Goal: Transaction & Acquisition: Purchase product/service

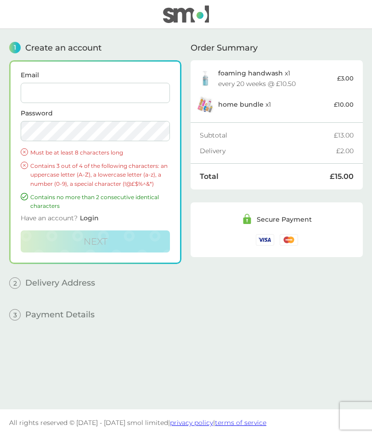
click at [246, 86] on div "every 20 weeks @ £10.50" at bounding box center [257, 83] width 78 height 6
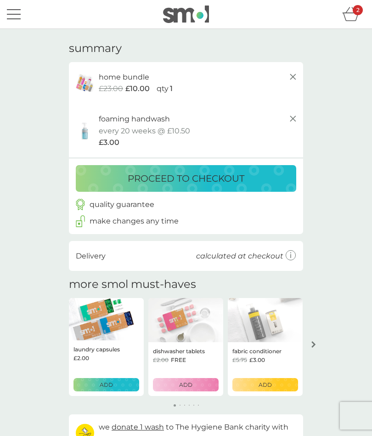
click at [296, 119] on icon at bounding box center [293, 118] width 11 height 11
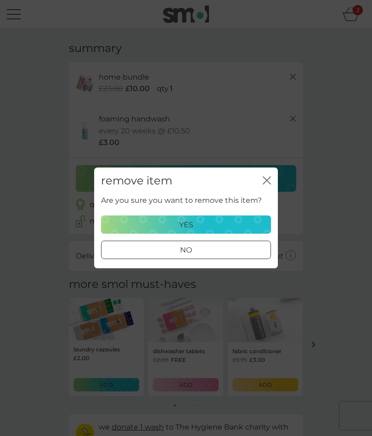
click at [193, 223] on p "yes" at bounding box center [186, 225] width 14 height 12
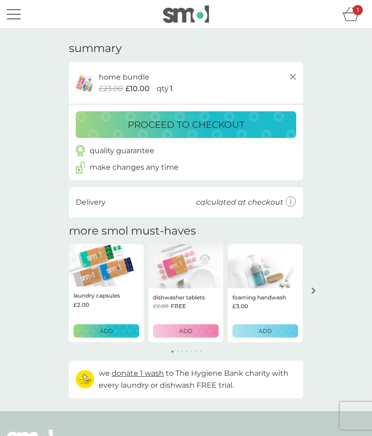
click at [180, 122] on p "proceed to checkout" at bounding box center [186, 124] width 117 height 15
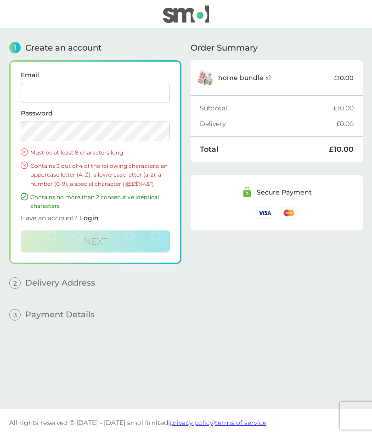
click at [62, 92] on input "Email" at bounding box center [95, 93] width 149 height 20
type input "[PERSON_NAME][EMAIL_ADDRESS][DOMAIN_NAME]"
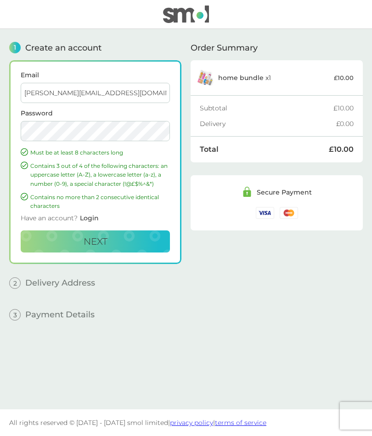
click at [111, 240] on button "Next" at bounding box center [95, 241] width 149 height 22
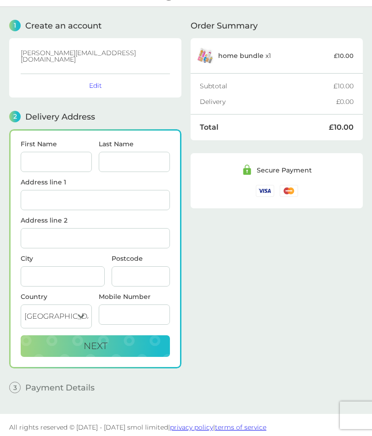
scroll to position [36, 0]
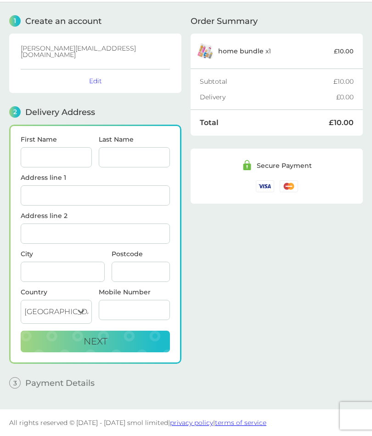
click at [47, 147] on input "First Name" at bounding box center [56, 157] width 71 height 20
type input "[PERSON_NAME]"
click at [114, 147] on input "Last Name" at bounding box center [134, 157] width 71 height 20
type input "[PERSON_NAME]"
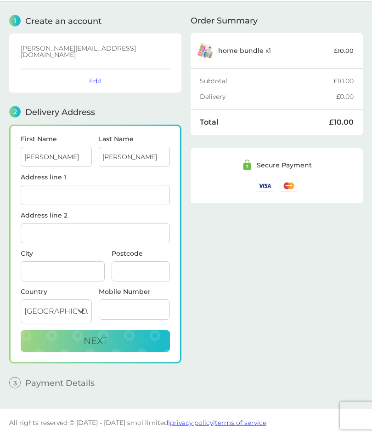
click at [42, 185] on input "Address line 1" at bounding box center [95, 195] width 149 height 20
type input "[PERSON_NAME][GEOGRAPHIC_DATA]"
type input "[PERSON_NAME]"
type input "Berwick Upon Tweed"
type input "Td151ts"
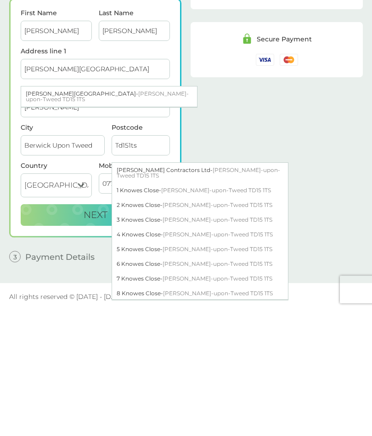
type input "07719720925"
click at [328, 219] on div "Order Summary home bundle x 1 £10.00 Subtotal £10.00 Delivery £0.00 Total £10.0…" at bounding box center [277, 198] width 172 height 393
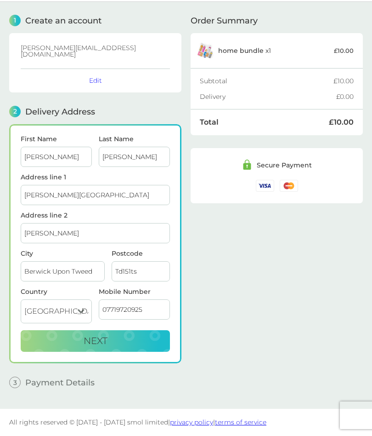
click at [143, 331] on button "Next" at bounding box center [95, 342] width 149 height 22
checkbox input "true"
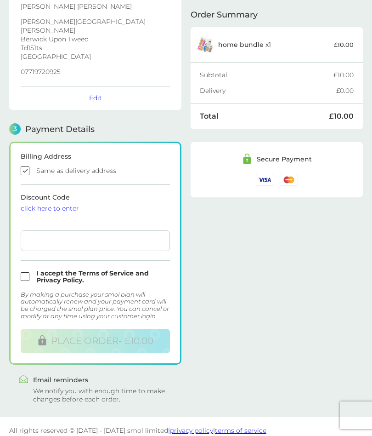
scroll to position [160, 0]
click at [62, 239] on div at bounding box center [95, 240] width 149 height 21
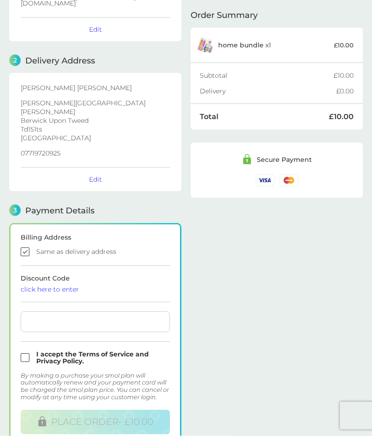
scroll to position [79, 0]
click at [63, 286] on div "click here to enter" at bounding box center [95, 289] width 149 height 6
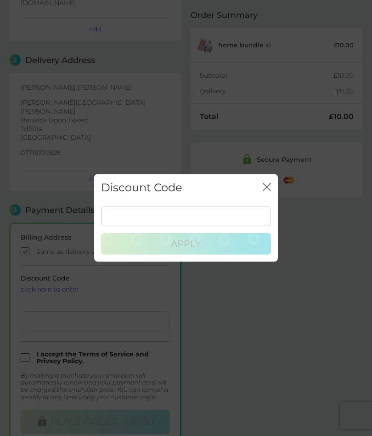
click at [351, 249] on div "Discount Code close Apply" at bounding box center [186, 218] width 372 height 436
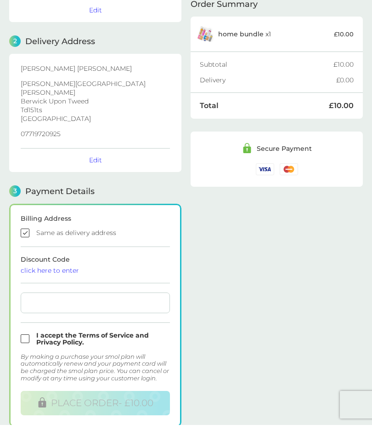
scroll to position [0, 0]
